Goal: Task Accomplishment & Management: Manage account settings

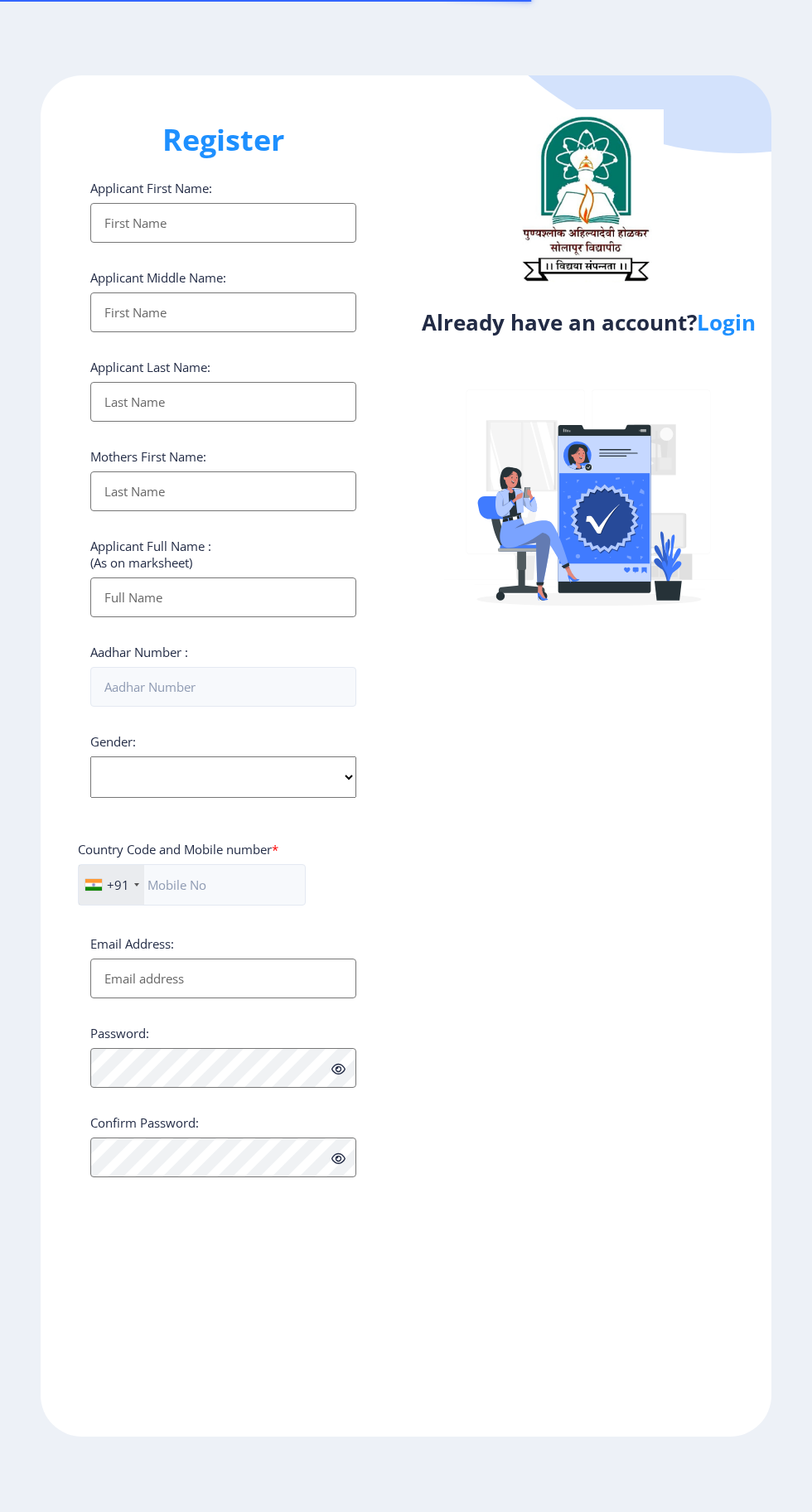
select select
click at [733, 337] on link "Login" at bounding box center [726, 322] width 59 height 30
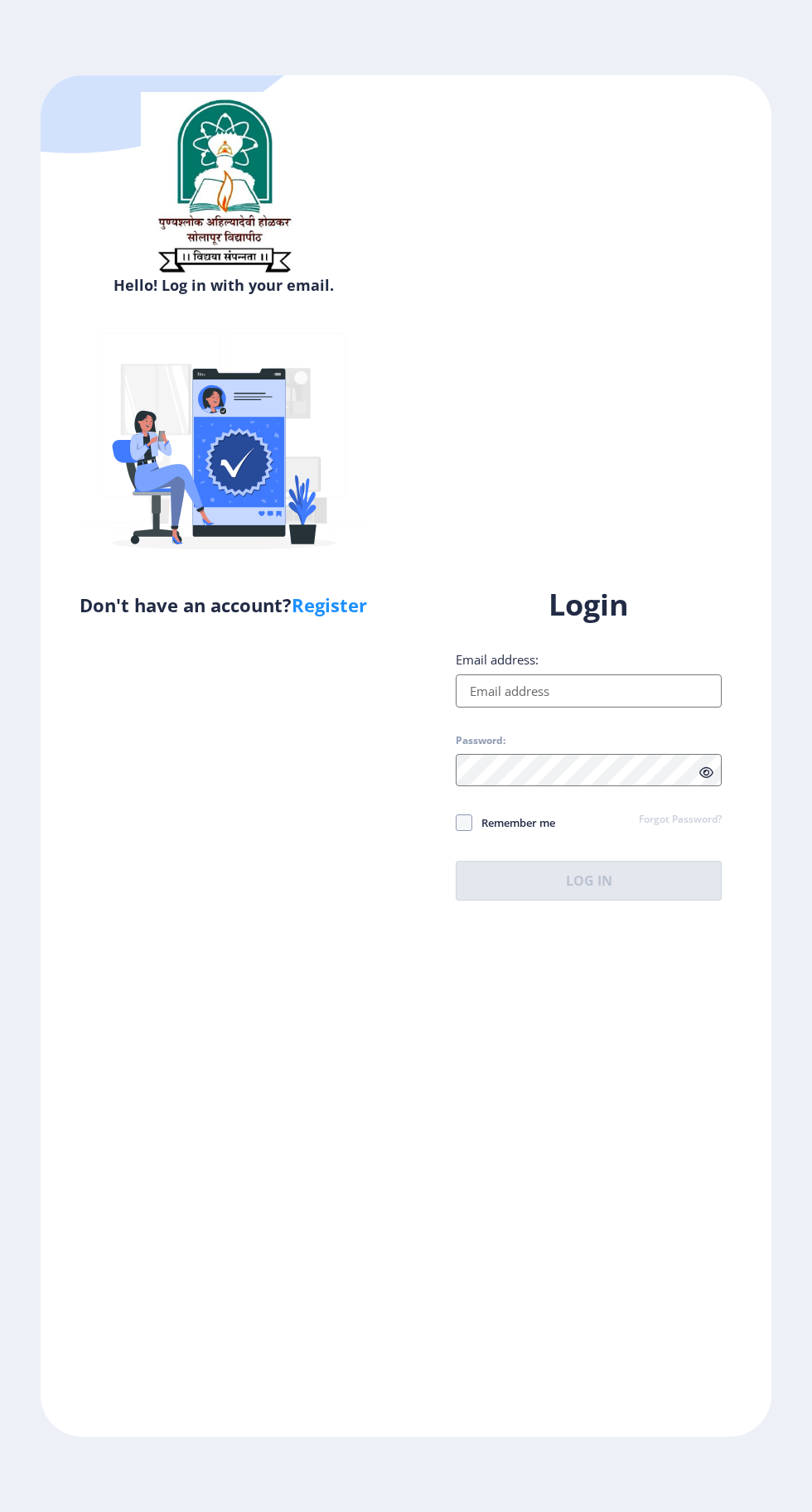
click at [608, 708] on input "Email address:" at bounding box center [589, 690] width 266 height 33
type input "[EMAIL_ADDRESS][DOMAIN_NAME]"
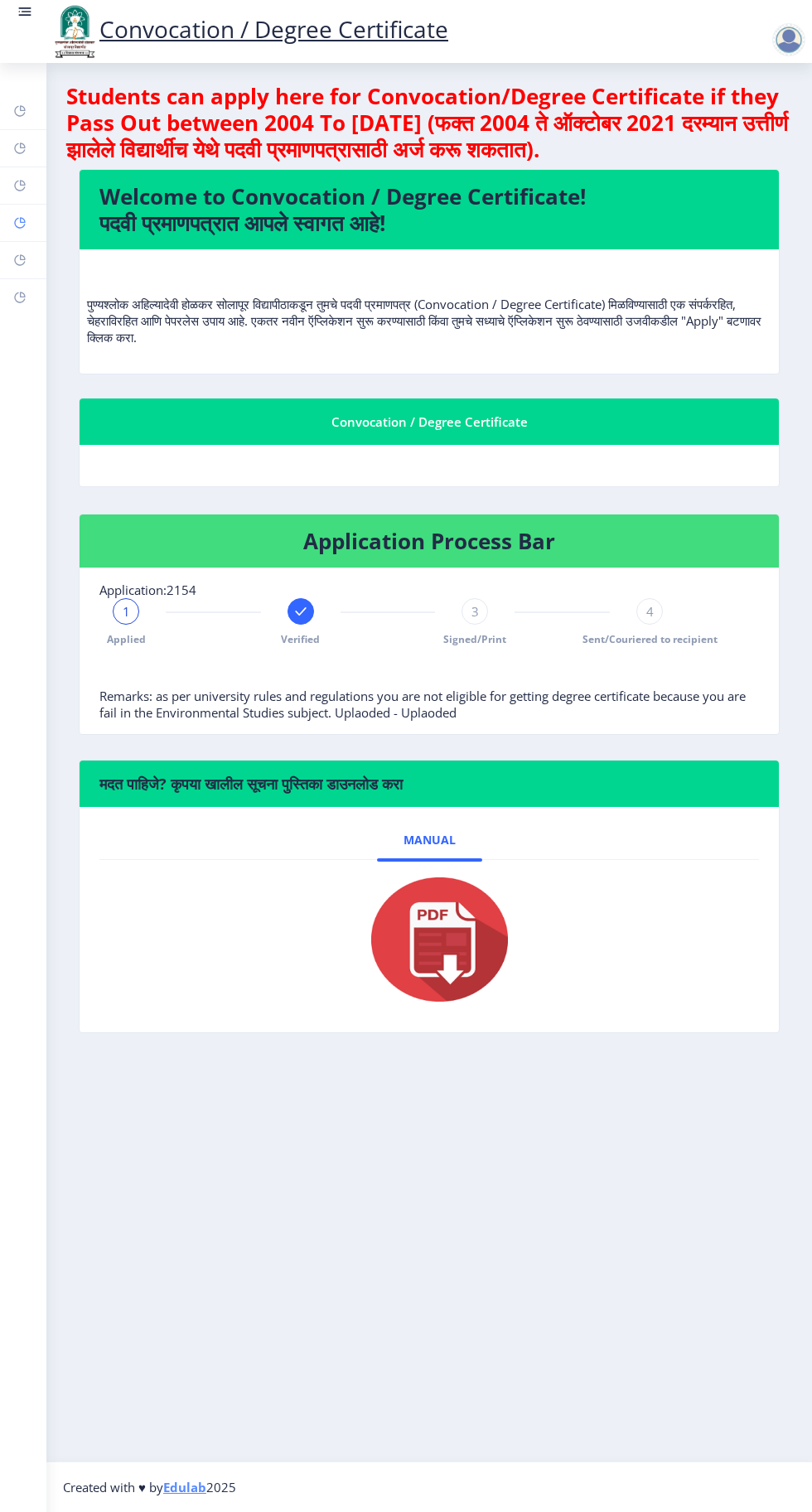
click at [17, 221] on rect at bounding box center [20, 223] width 13 height 13
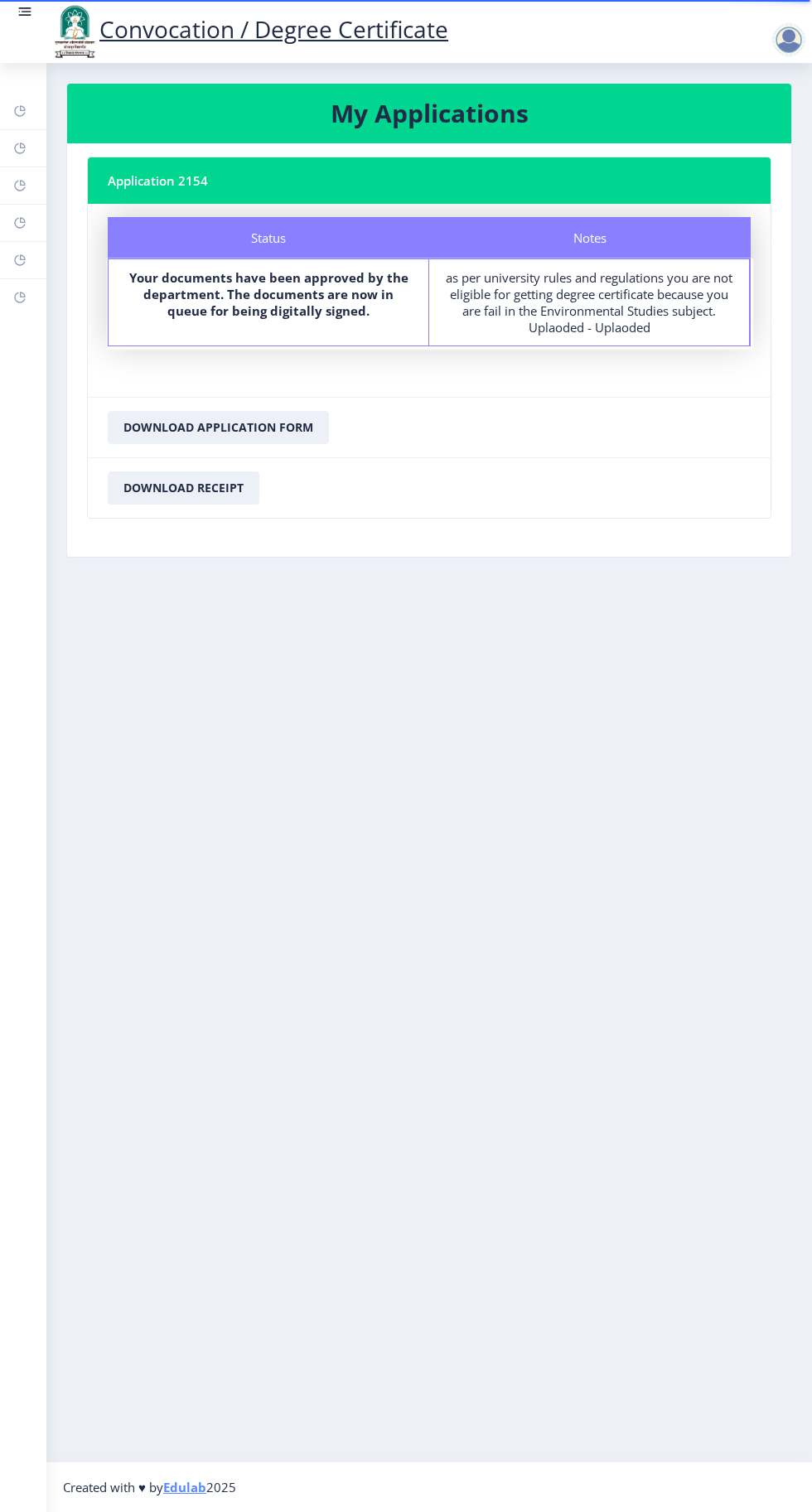
click at [763, 41] on nb-action at bounding box center [792, 39] width 73 height 20
click at [788, 48] on div at bounding box center [789, 39] width 33 height 33
click at [726, 132] on span "Log out" at bounding box center [747, 129] width 107 height 20
